Goal: Register for event/course

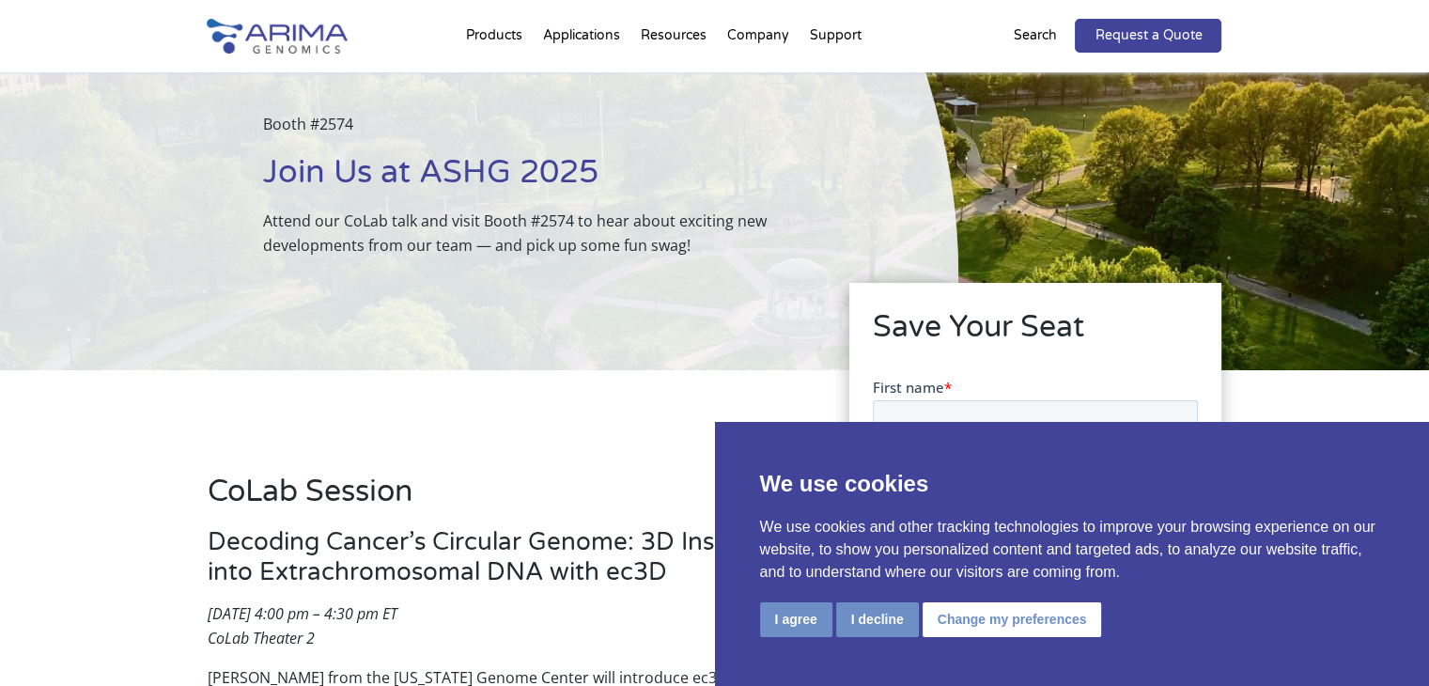
scroll to position [116, 0]
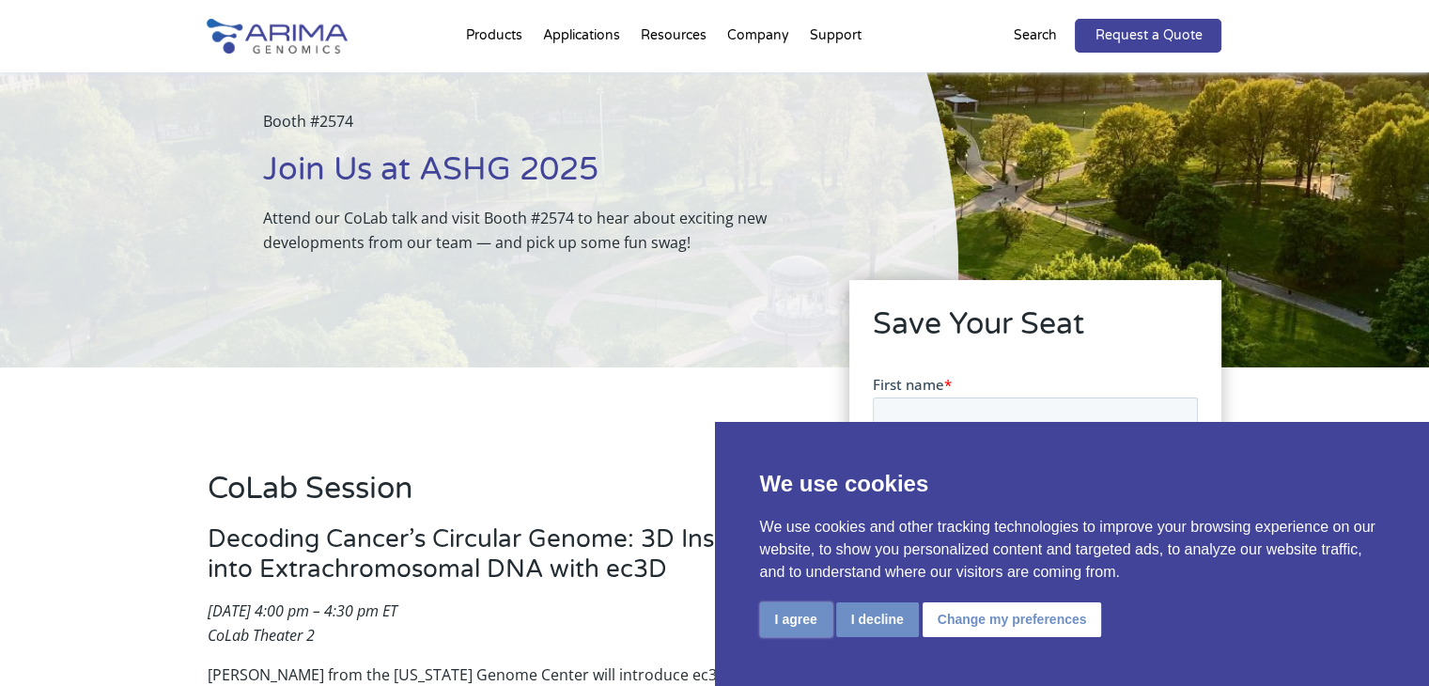
click at [780, 623] on button "I agree" at bounding box center [796, 619] width 72 height 35
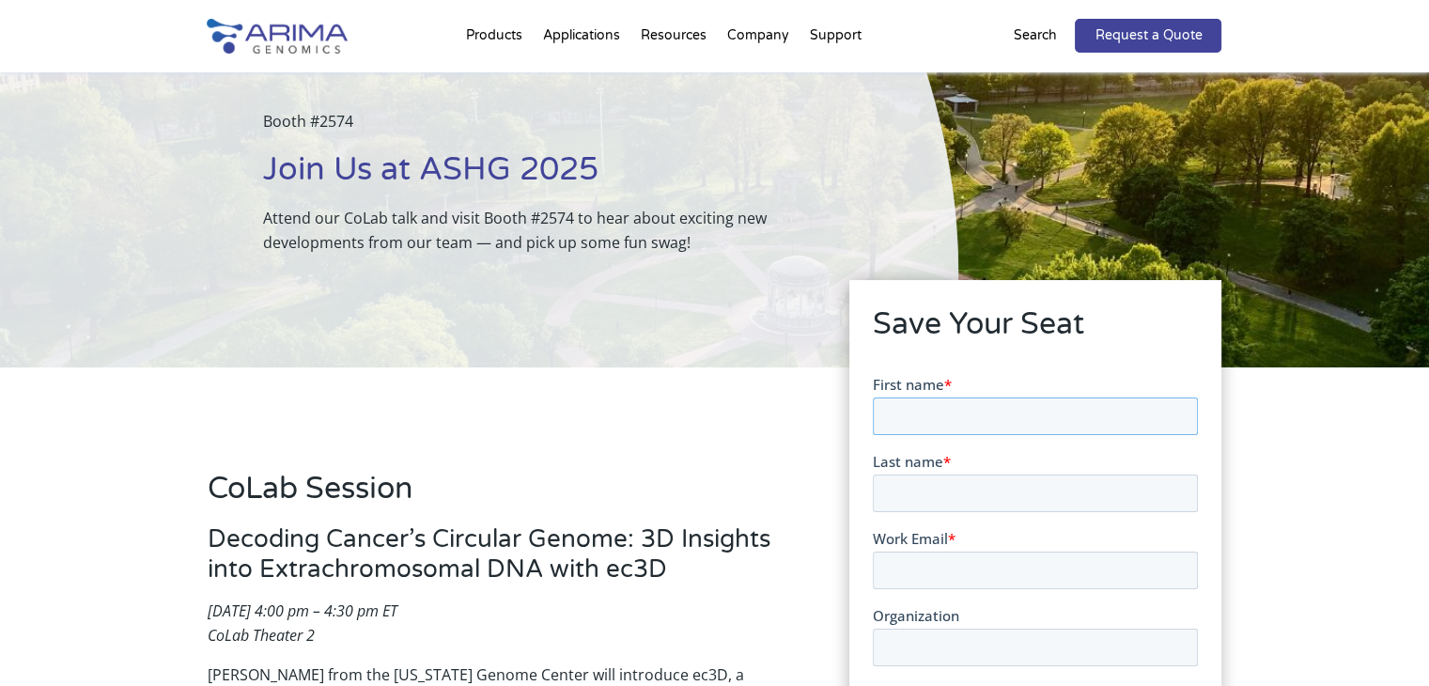
click at [953, 411] on input "First name *" at bounding box center [1035, 415] width 325 height 38
type input "Xuexia"
click at [926, 492] on input "Last name *" at bounding box center [1035, 492] width 325 height 38
type input "[PERSON_NAME]"
click at [933, 565] on input "Work Email *" at bounding box center [1035, 569] width 325 height 38
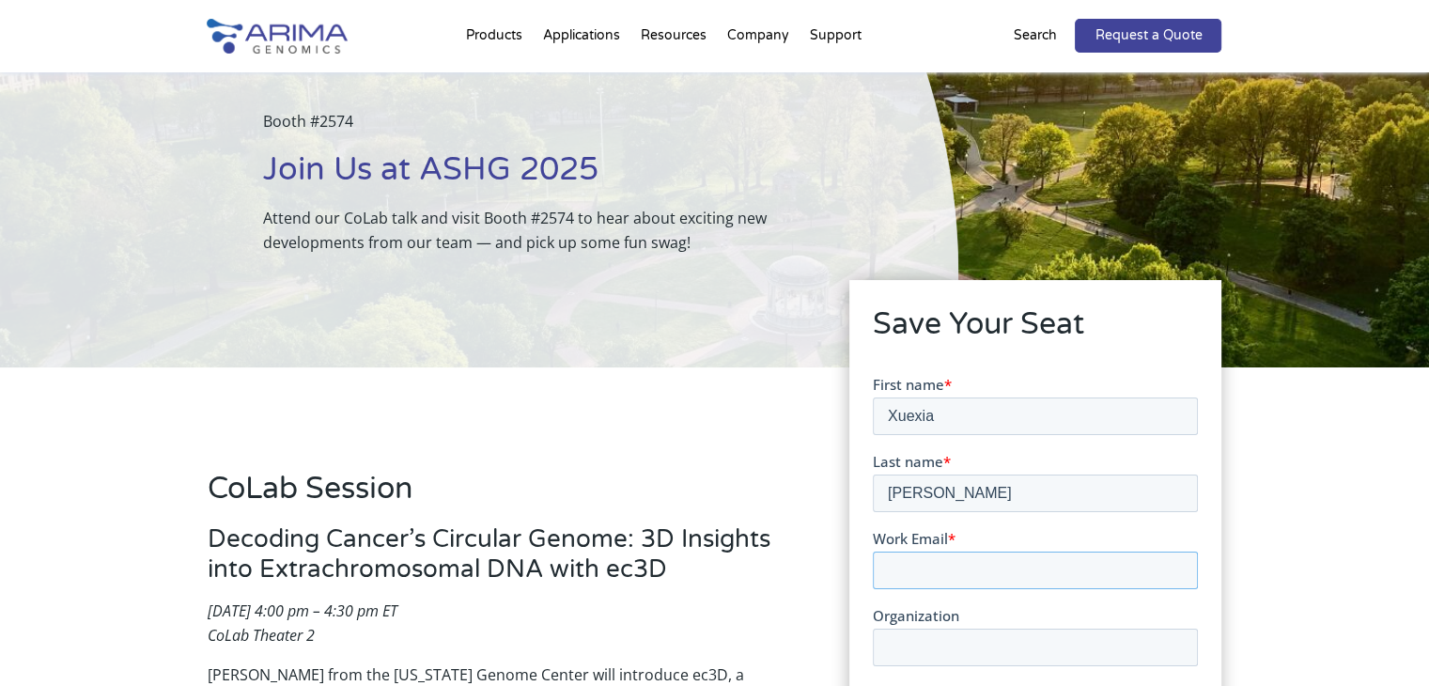
type input "[EMAIL_ADDRESS][DOMAIN_NAME]"
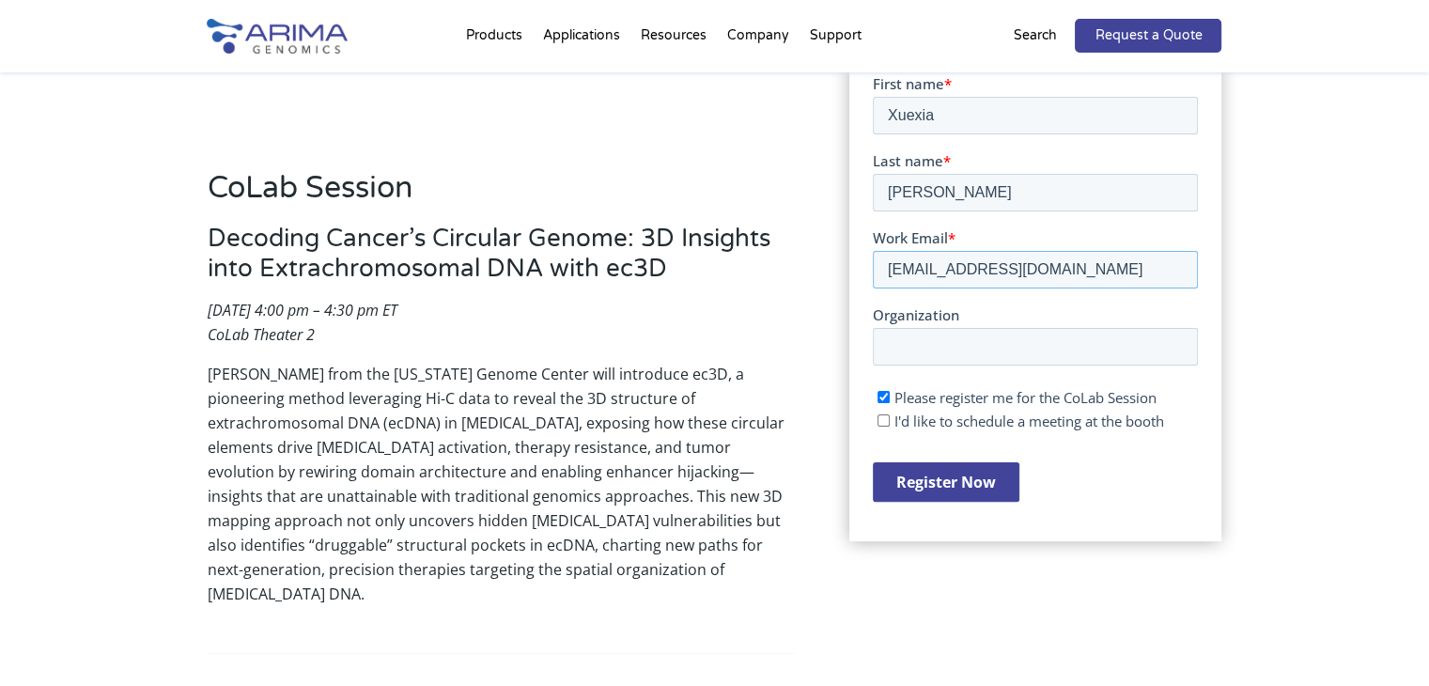
scroll to position [420, 0]
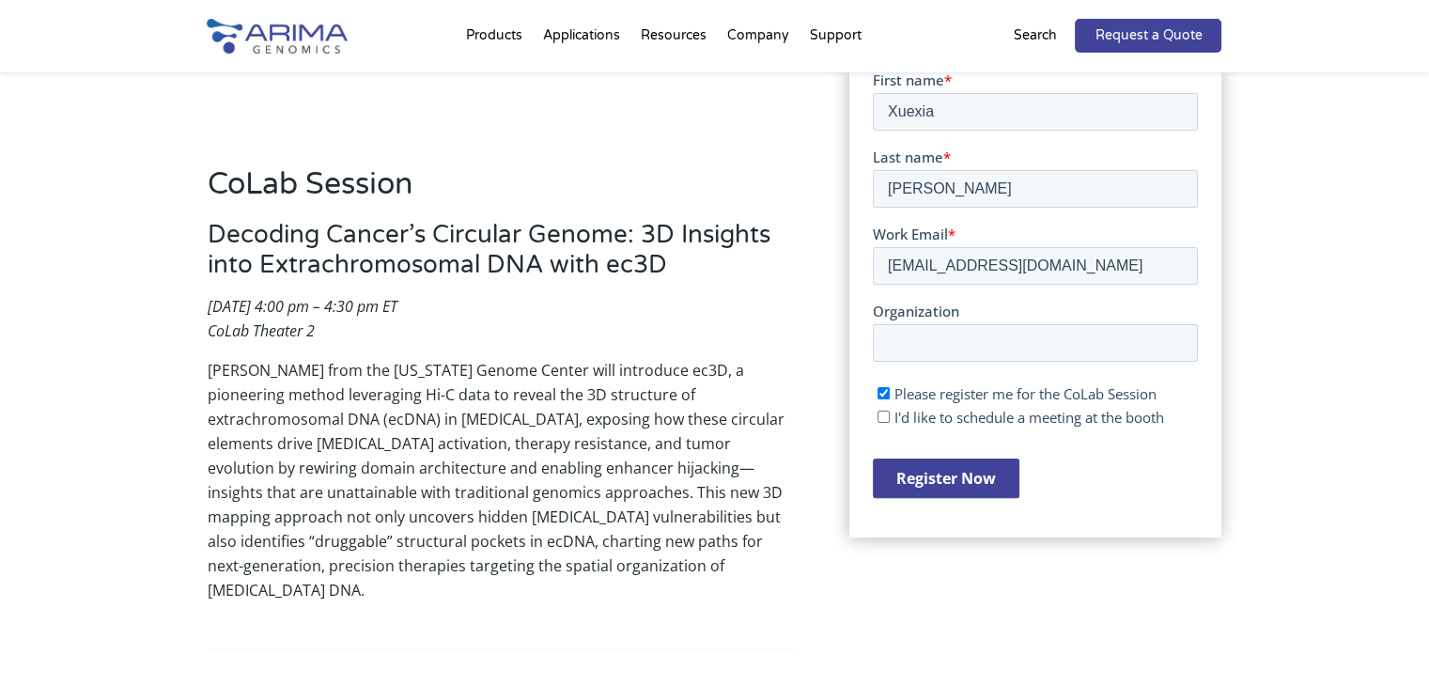
click at [932, 483] on input "Register Now" at bounding box center [946, 476] width 147 height 39
